Goal: Information Seeking & Learning: Learn about a topic

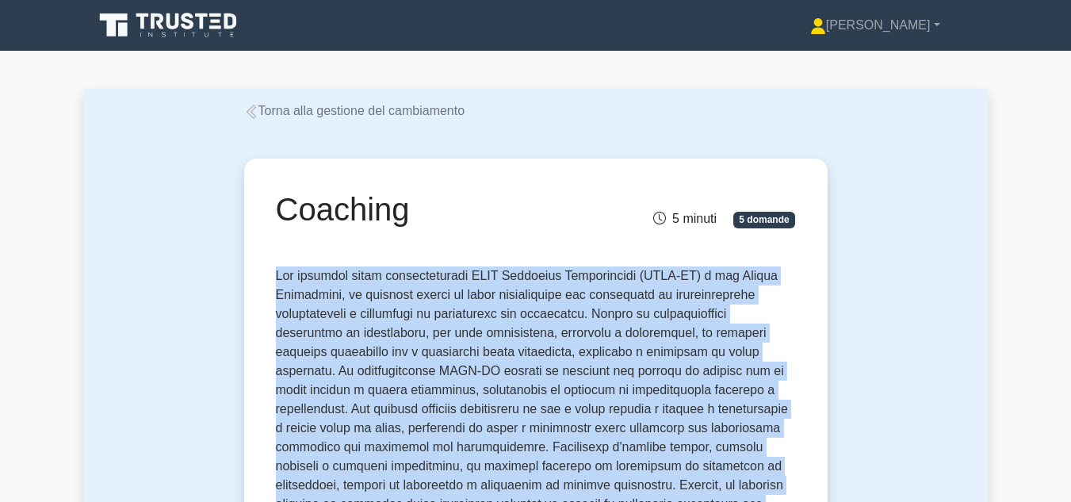
click at [252, 110] on icon at bounding box center [251, 112] width 14 height 14
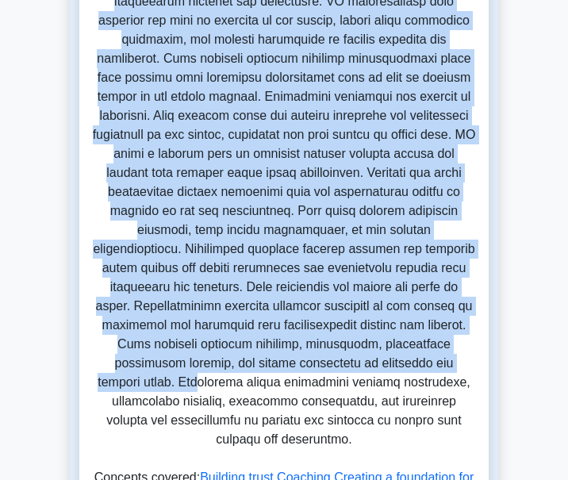
scroll to position [713, 0]
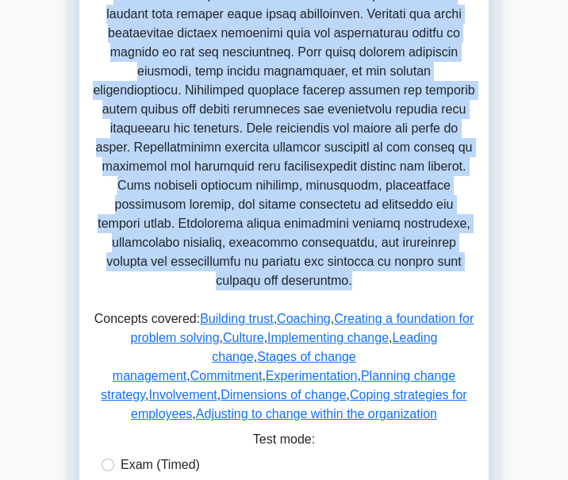
drag, startPoint x: 114, startPoint y: 267, endPoint x: 336, endPoint y: 256, distance: 222.2
copy p "Change Management within the SHRM Certified Professional framework refers to th…"
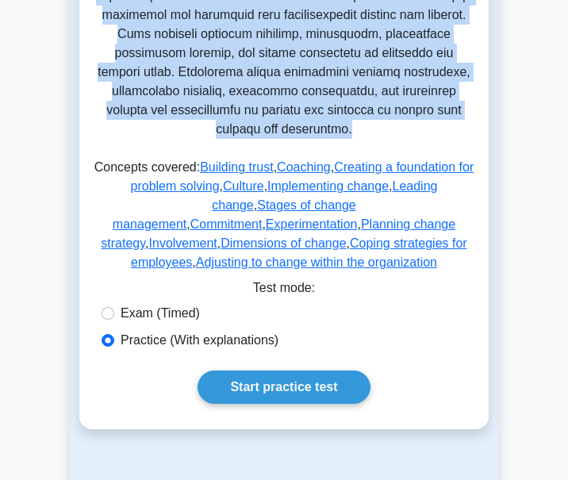
scroll to position [872, 0]
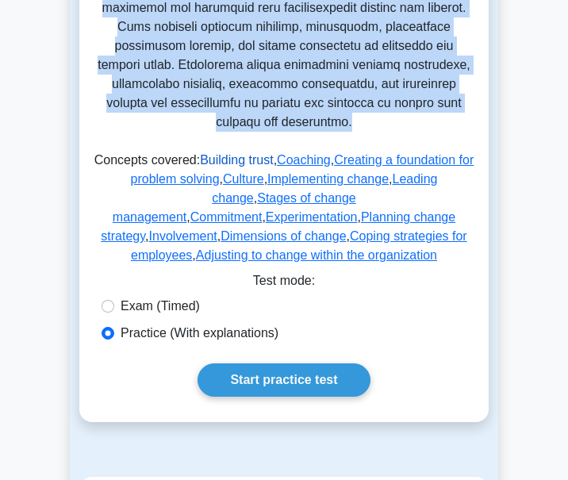
click at [227, 153] on link "Building trust" at bounding box center [237, 159] width 74 height 13
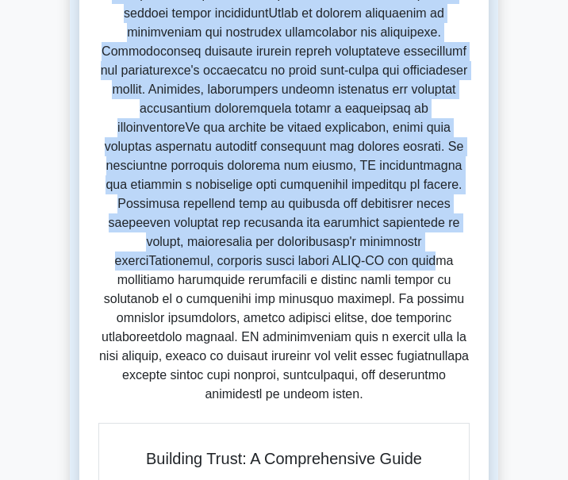
scroll to position [555, 0]
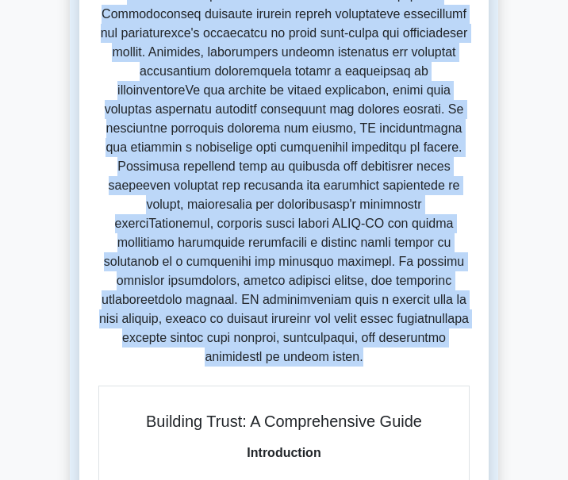
drag, startPoint x: 113, startPoint y: 204, endPoint x: 452, endPoint y: 338, distance: 364.0
click at [452, 338] on p at bounding box center [283, 7] width 371 height 729
copy p "In the realm of SHRM Certified Professional (SHRM-CP) and change management, bu…"
